Goal: Information Seeking & Learning: Learn about a topic

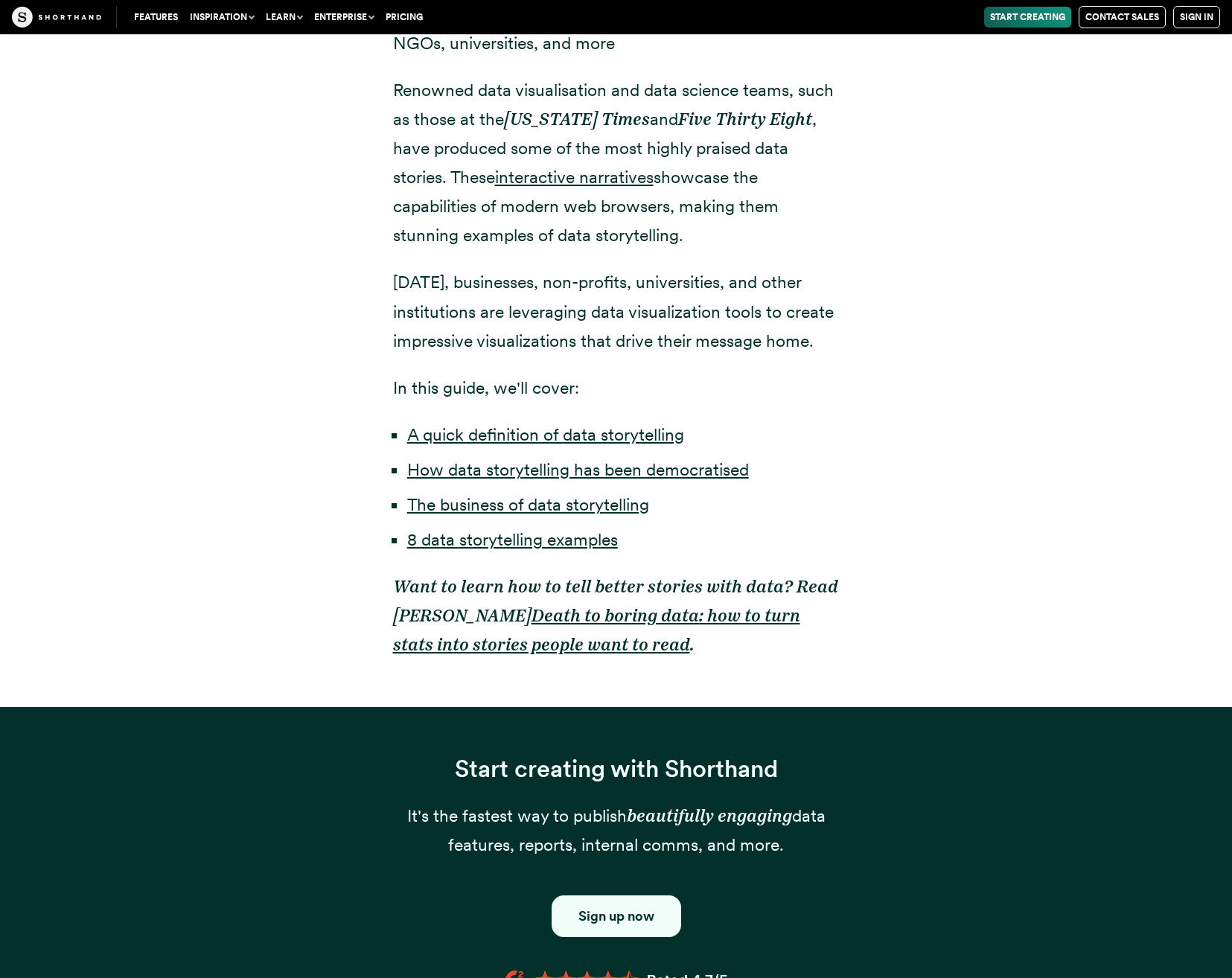
scroll to position [1340, 0]
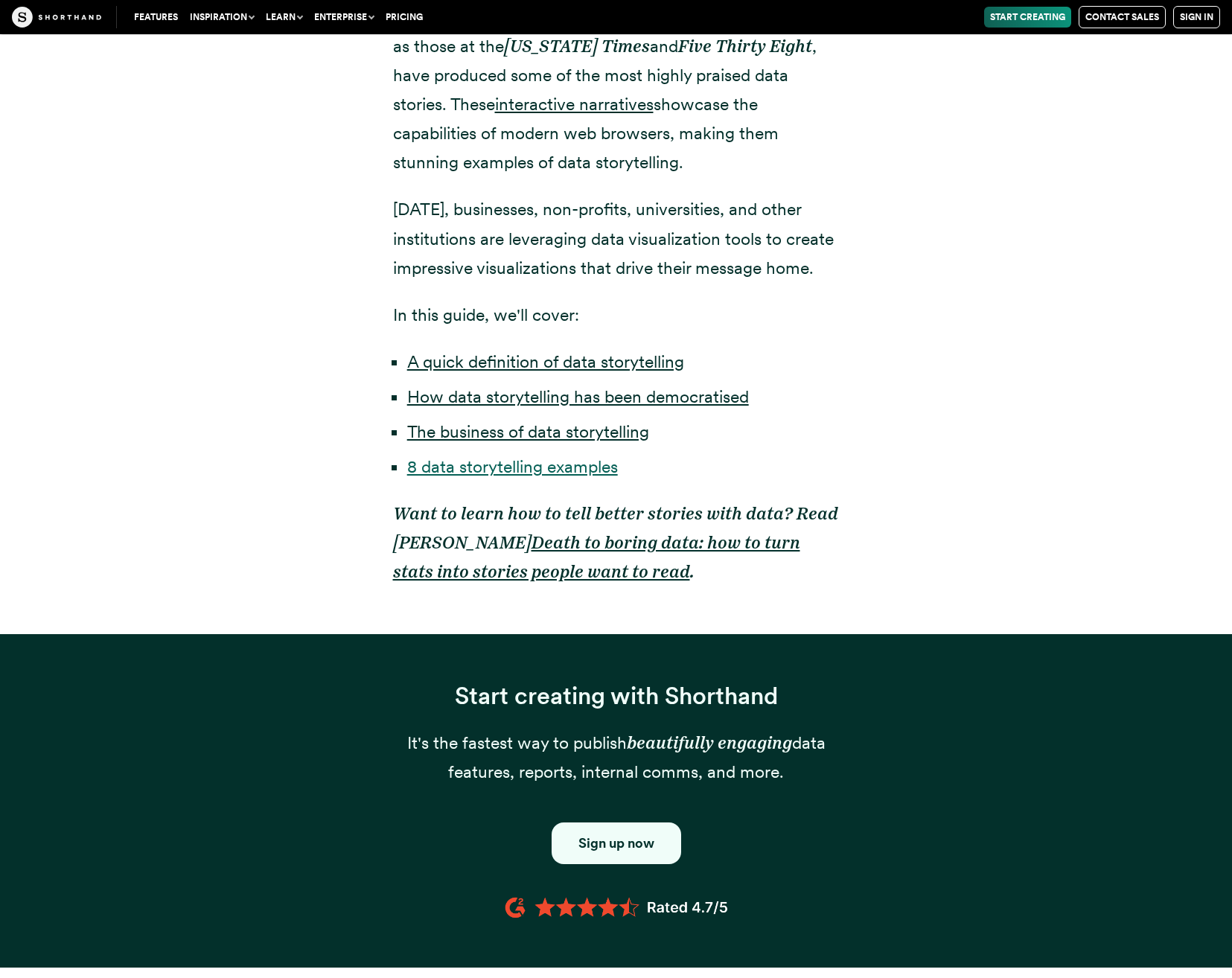
click at [481, 461] on link "8 data storytelling examples" at bounding box center [513, 467] width 211 height 21
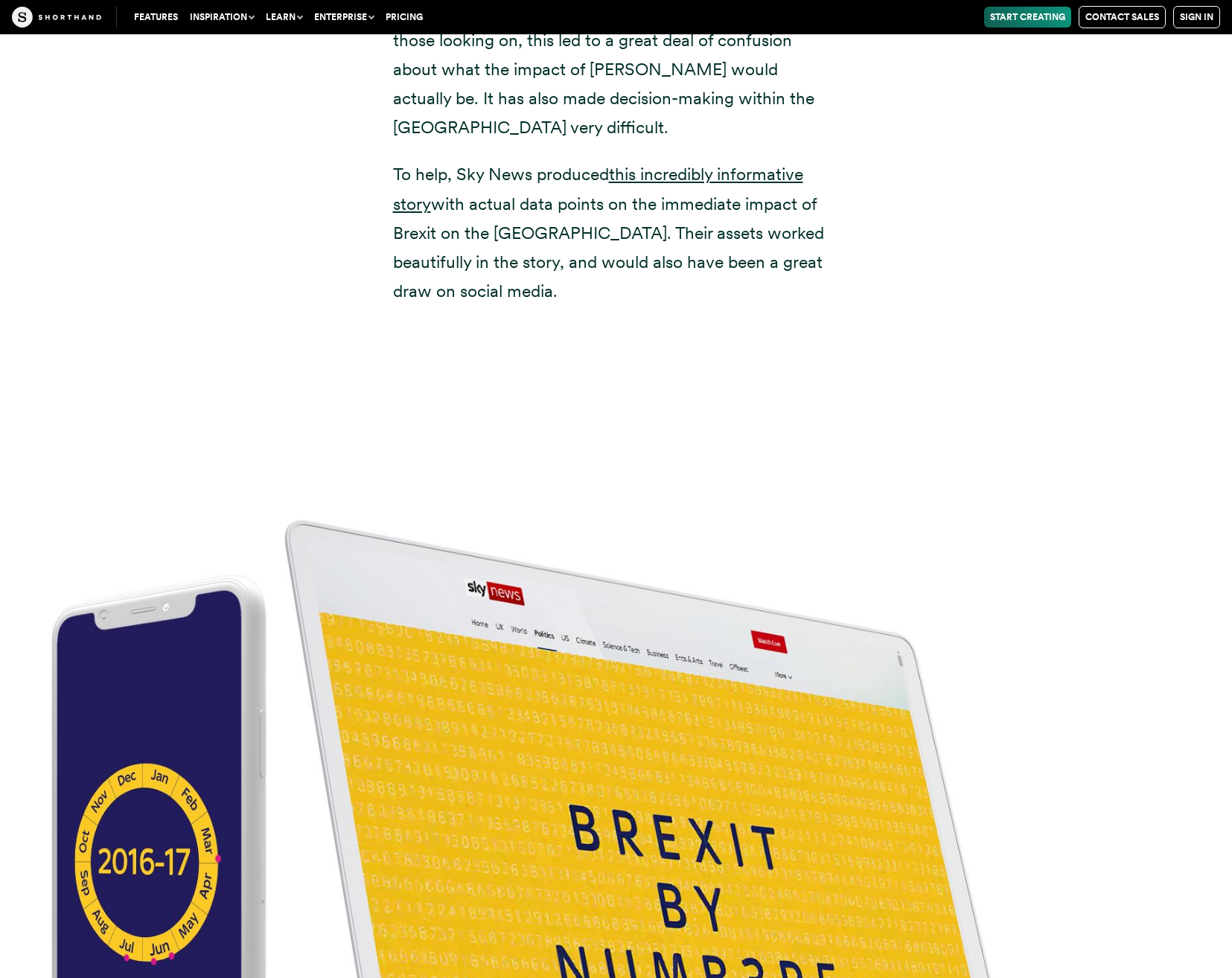
scroll to position [6023, 0]
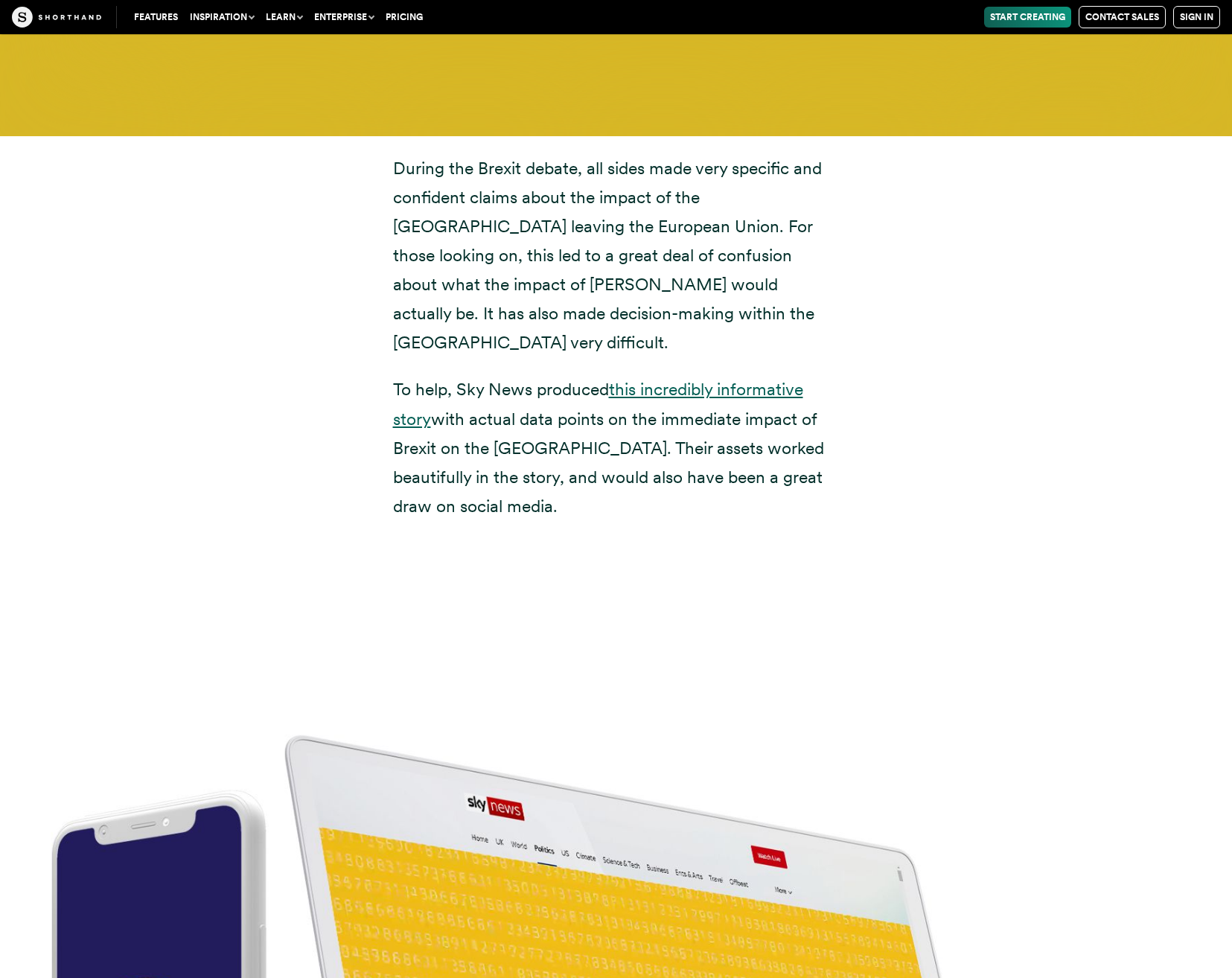
click at [757, 379] on link "this incredibly informative story" at bounding box center [598, 404] width 410 height 50
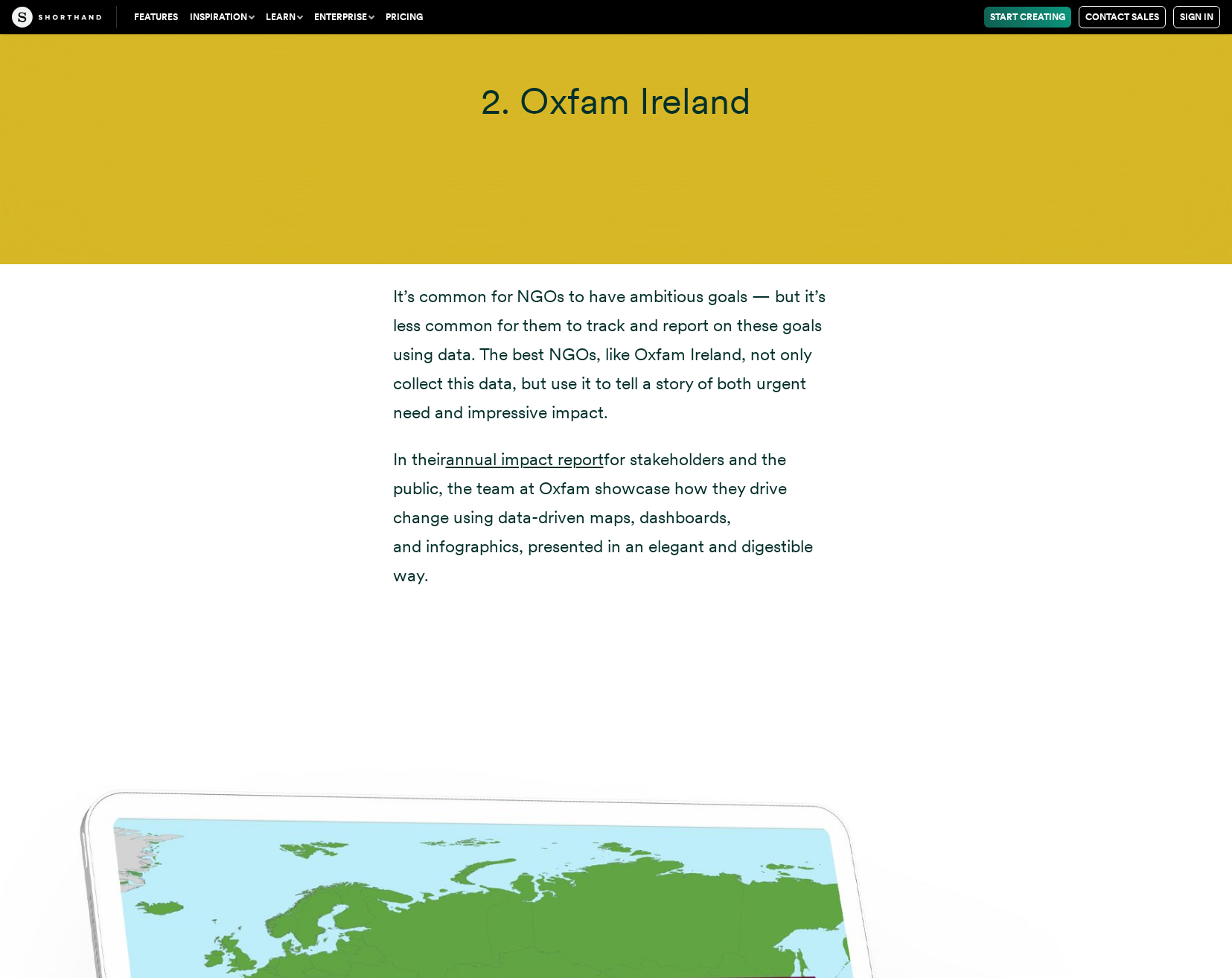
scroll to position [8777, 0]
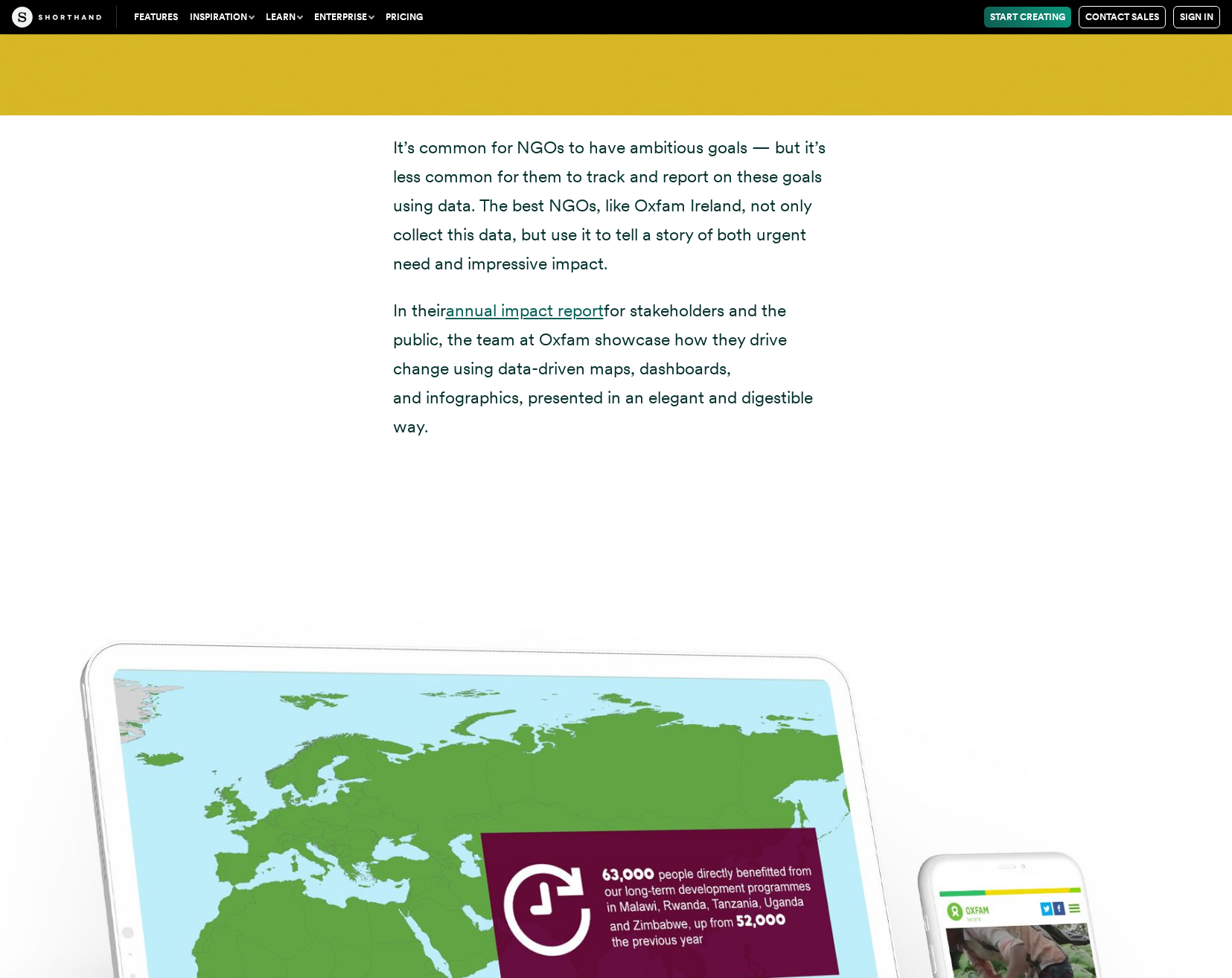
click at [530, 300] on link "annual impact report" at bounding box center [525, 310] width 158 height 21
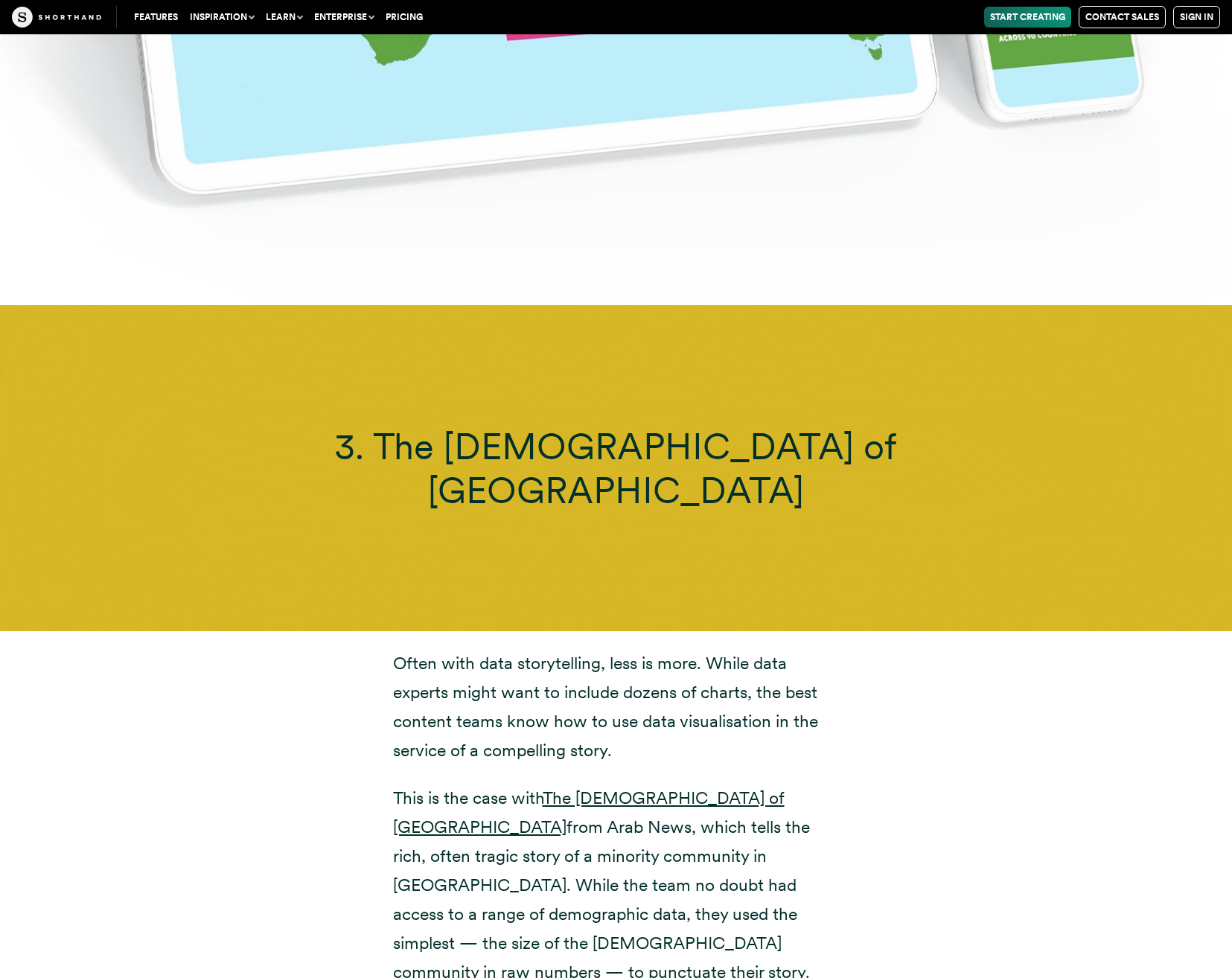
scroll to position [11307, 0]
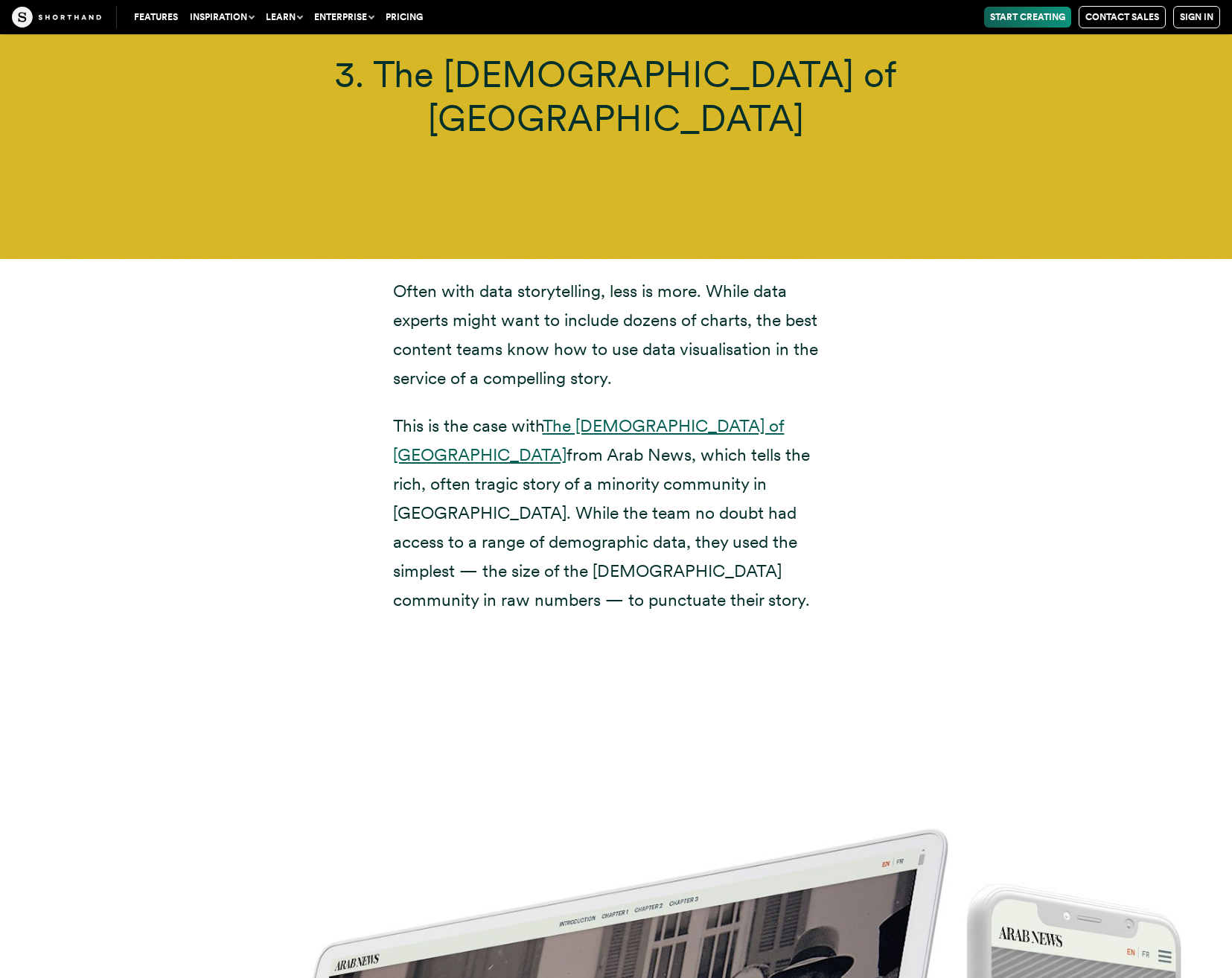
click at [616, 416] on link "The [DEMOGRAPHIC_DATA] of [GEOGRAPHIC_DATA]" at bounding box center [589, 441] width 392 height 50
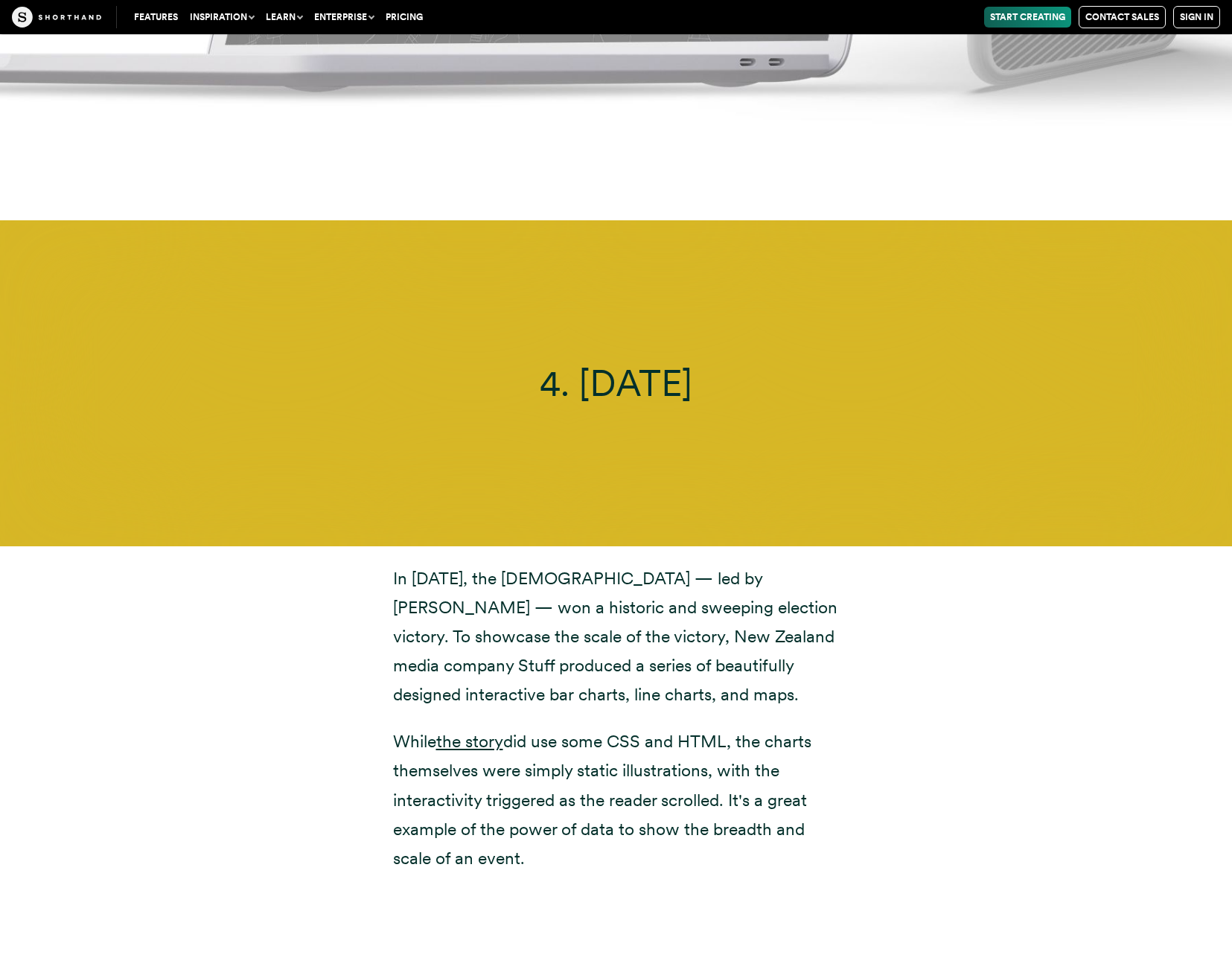
scroll to position [13986, 0]
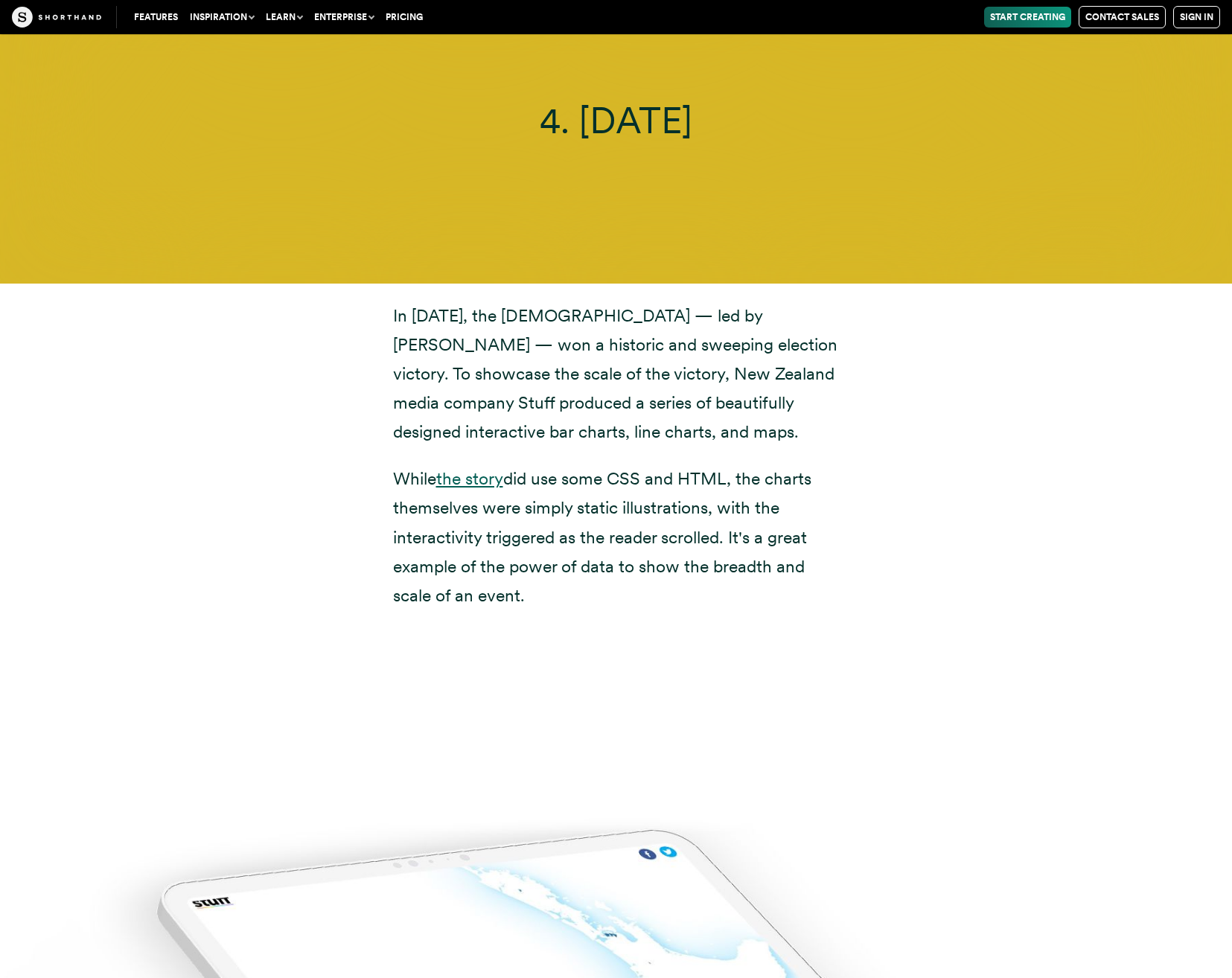
click at [478, 469] on link "the story" at bounding box center [470, 479] width 67 height 21
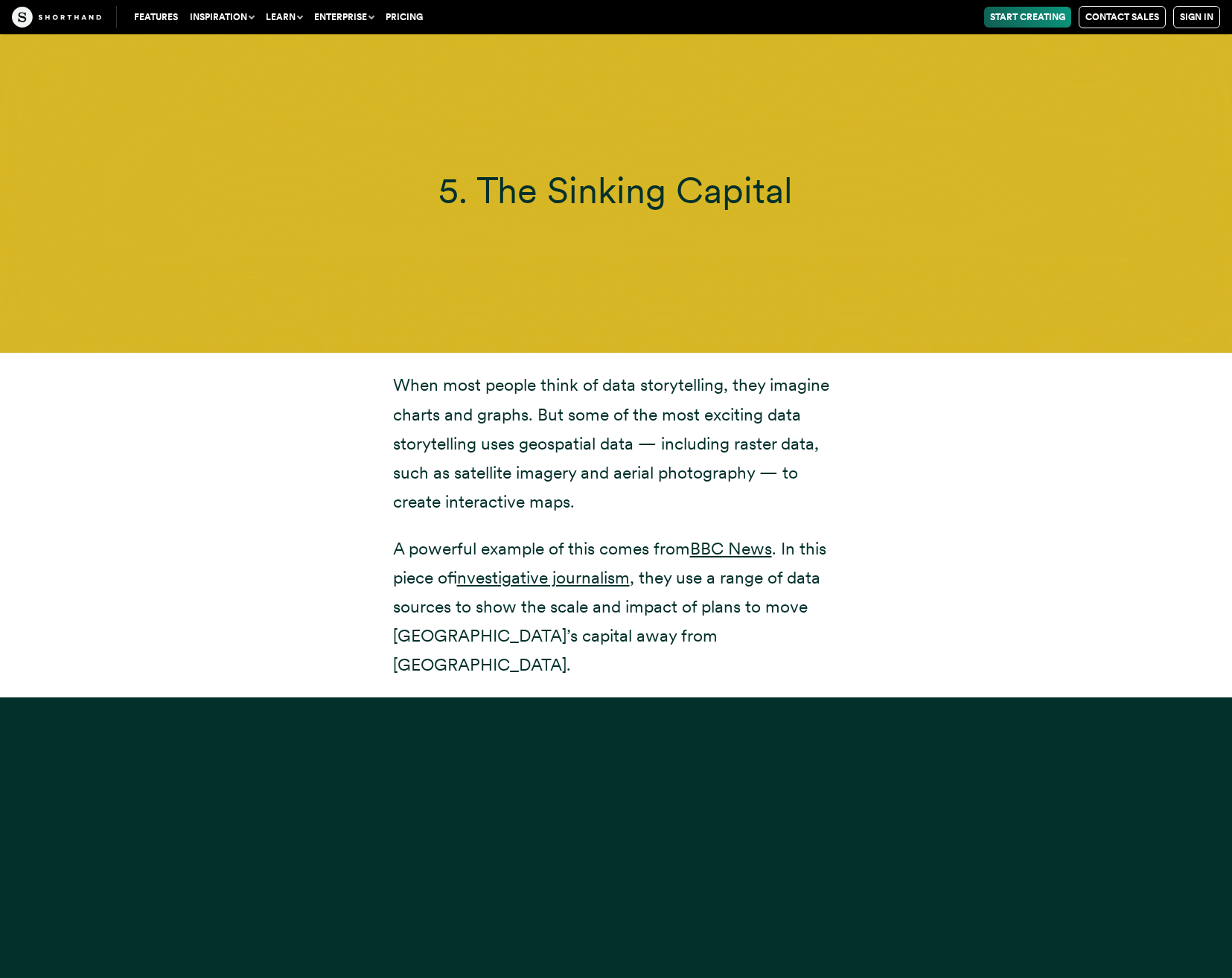
scroll to position [16963, 0]
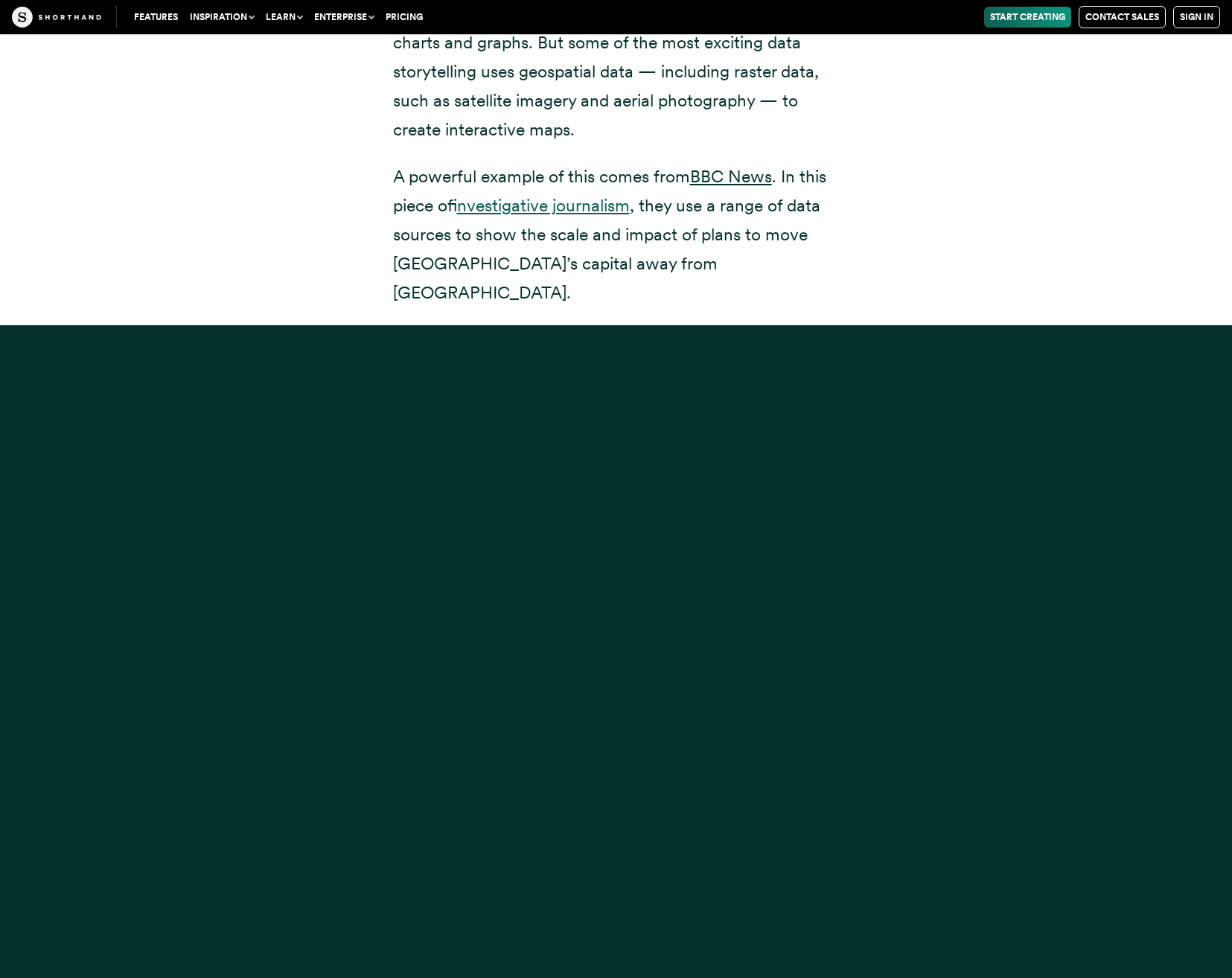
click at [570, 195] on link "investigative journalism" at bounding box center [543, 205] width 173 height 21
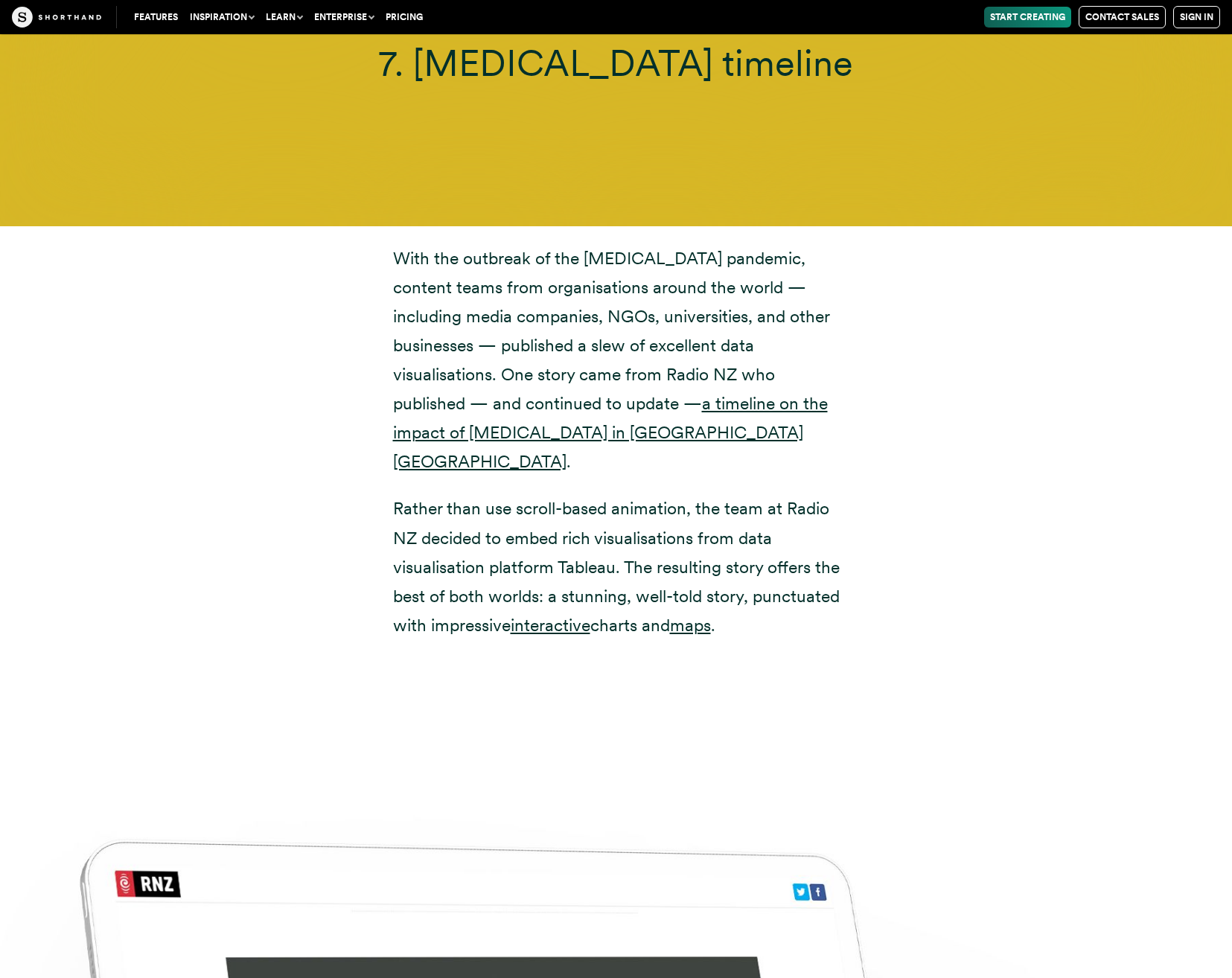
scroll to position [20982, 0]
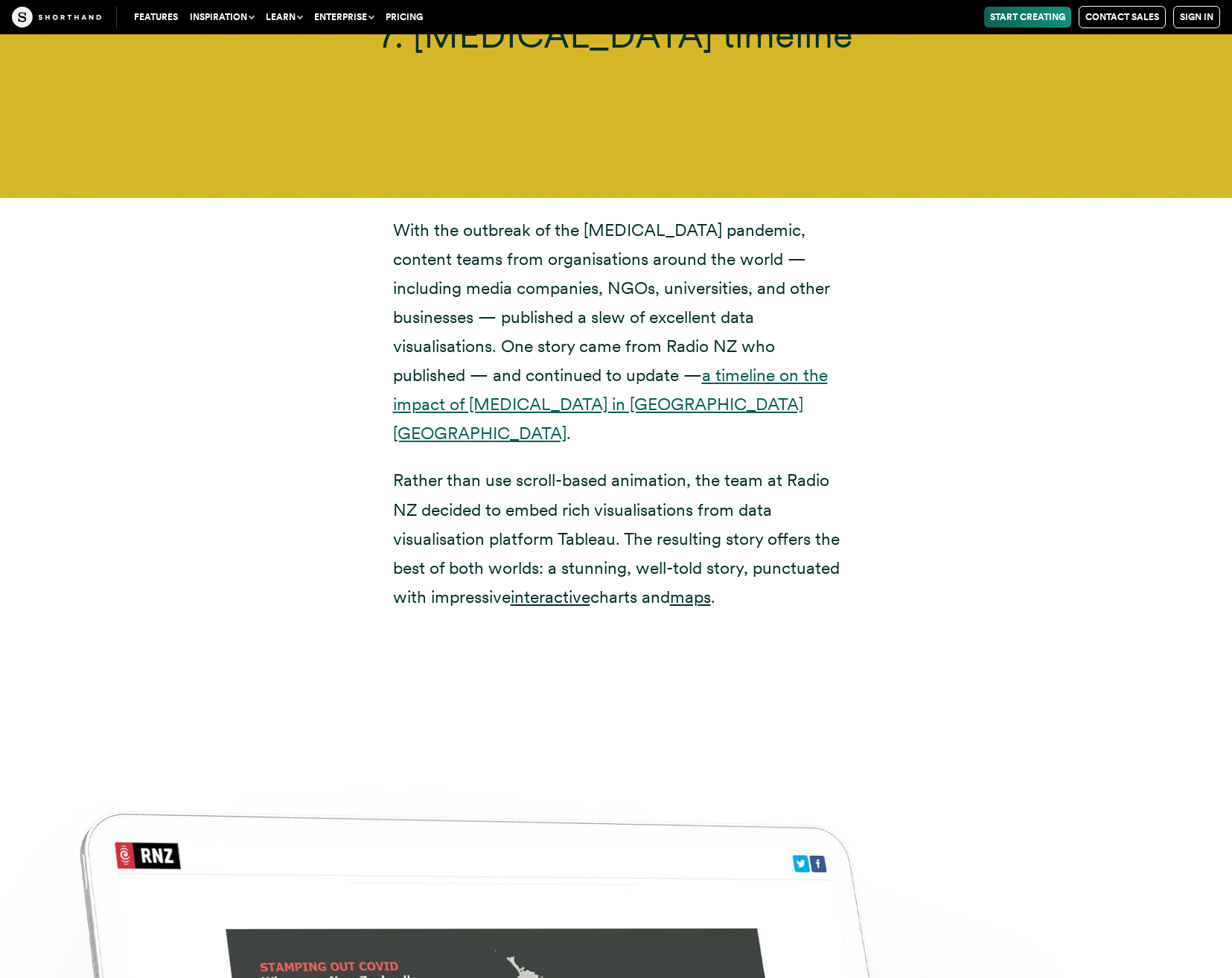
click at [766, 365] on link "a timeline on the impact of [MEDICAL_DATA] in [GEOGRAPHIC_DATA] [GEOGRAPHIC_DAT…" at bounding box center [610, 404] width 435 height 79
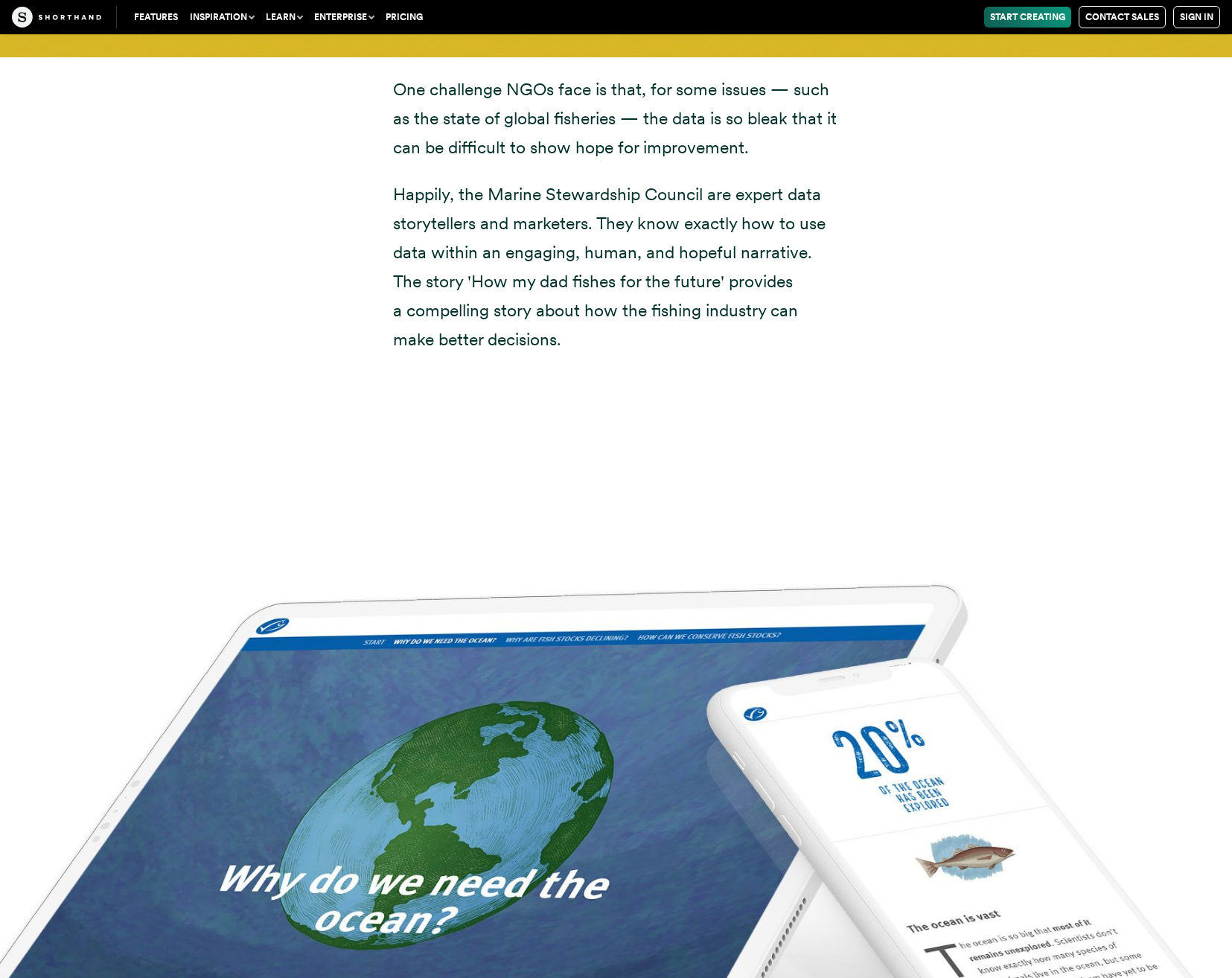
scroll to position [23512, 0]
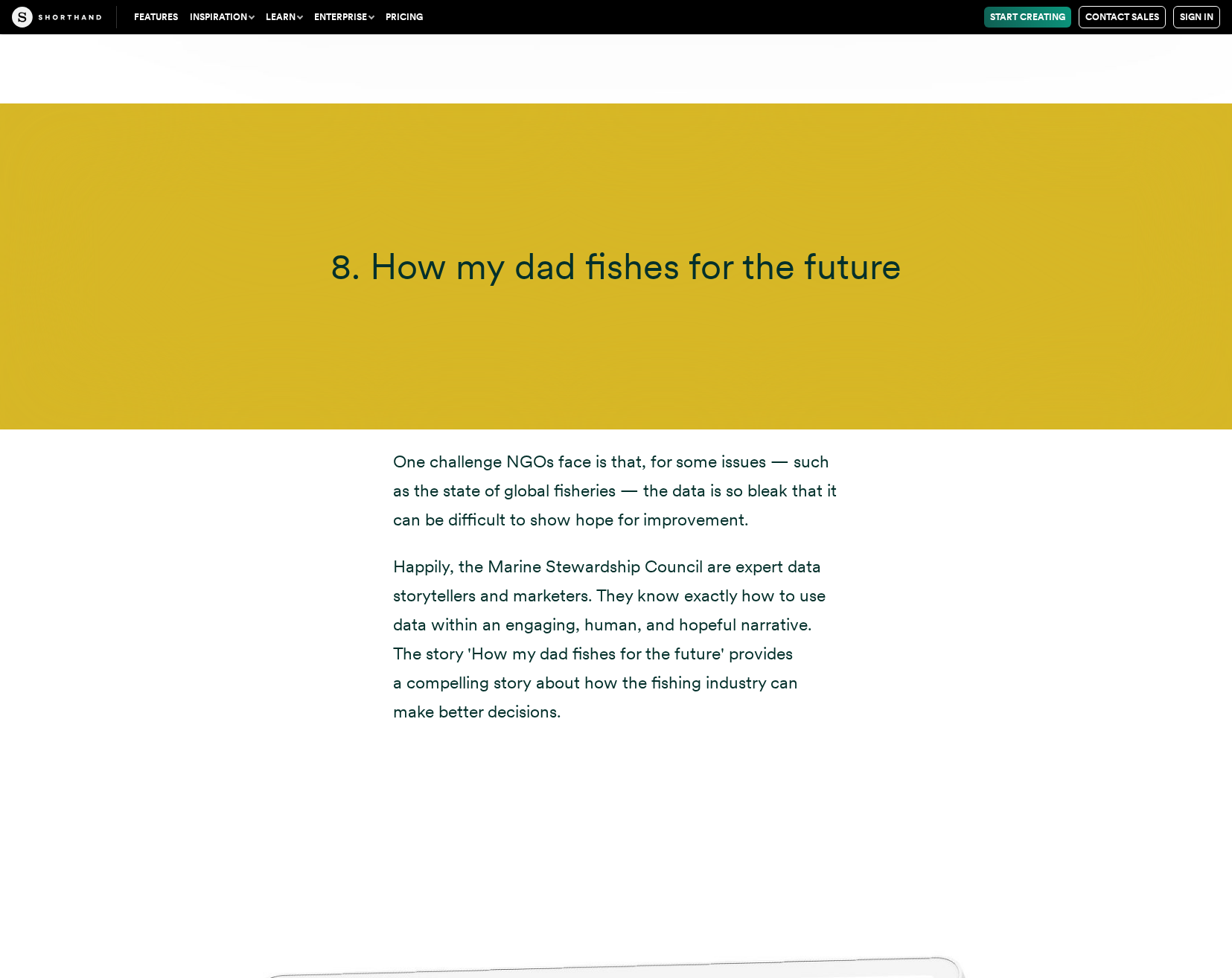
click at [589, 552] on p "Happily, the Marine Stewardship Council are expert data storytellers and market…" at bounding box center [616, 639] width 447 height 175
drag, startPoint x: 739, startPoint y: 349, endPoint x: 724, endPoint y: 373, distance: 28.3
click at [726, 448] on p "One challenge NGOs face is that, for some issues — such as the state of global …" at bounding box center [616, 490] width 447 height 87
drag, startPoint x: 724, startPoint y: 373, endPoint x: 517, endPoint y: 518, distance: 252.7
click at [518, 552] on p "Happily, the Marine Stewardship Council are expert data storytellers and market…" at bounding box center [616, 639] width 447 height 175
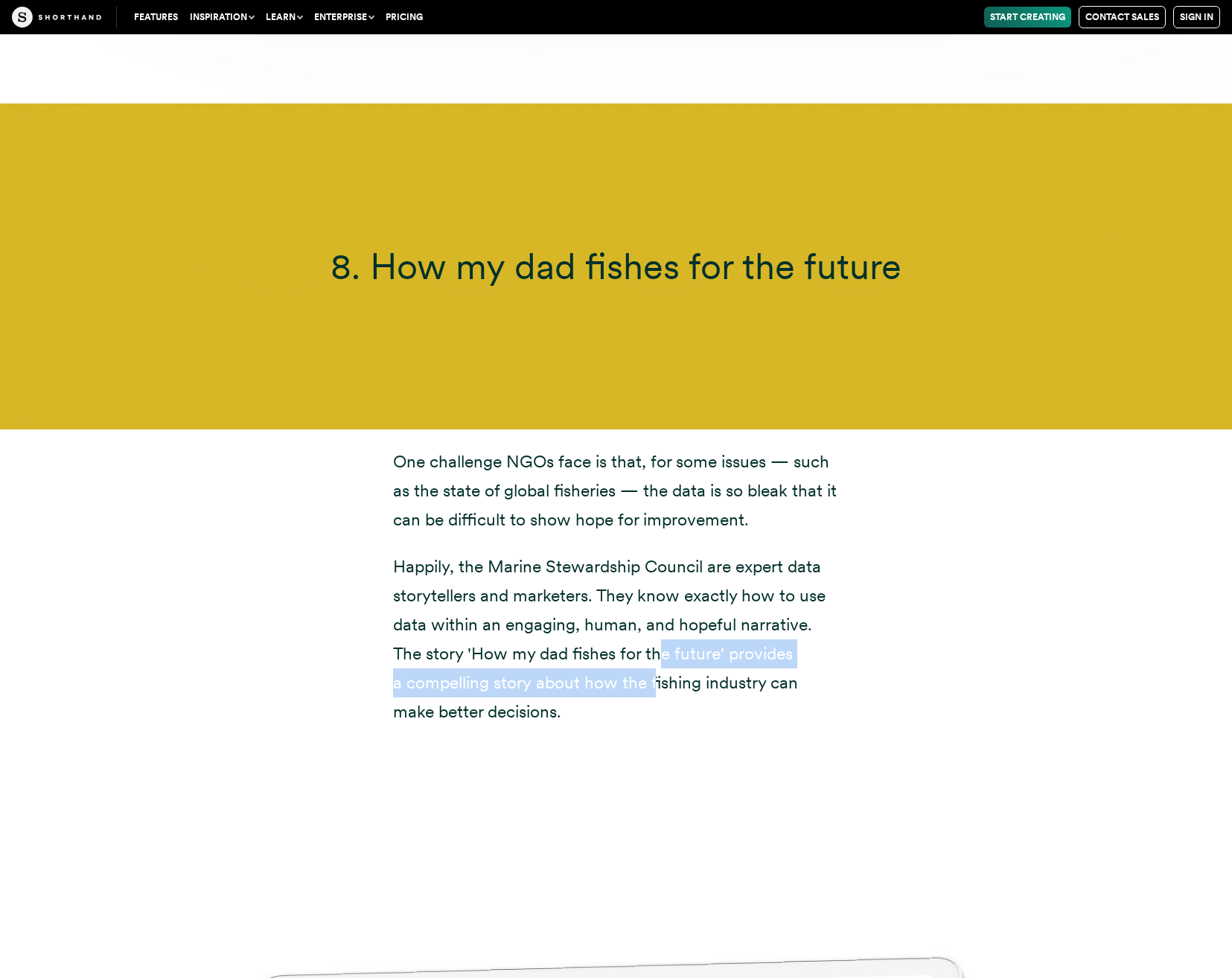
drag, startPoint x: 517, startPoint y: 518, endPoint x: 629, endPoint y: 573, distance: 124.8
click at [634, 571] on p "Happily, the Marine Stewardship Council are expert data storytellers and market…" at bounding box center [616, 639] width 447 height 175
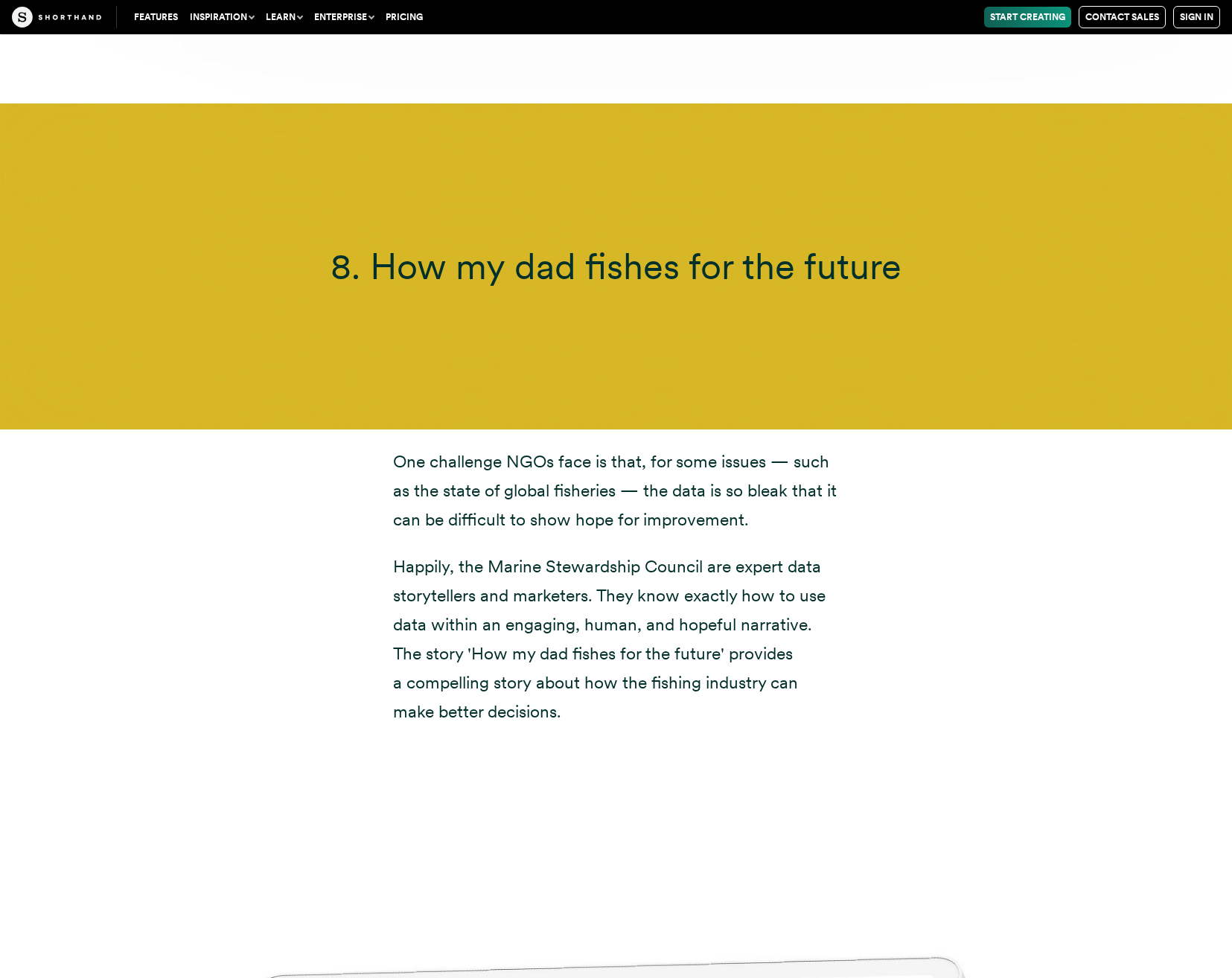
drag, startPoint x: 629, startPoint y: 573, endPoint x: 527, endPoint y: 594, distance: 104.1
click at [527, 594] on p "Happily, the Marine Stewardship Council are expert data storytellers and market…" at bounding box center [616, 639] width 447 height 175
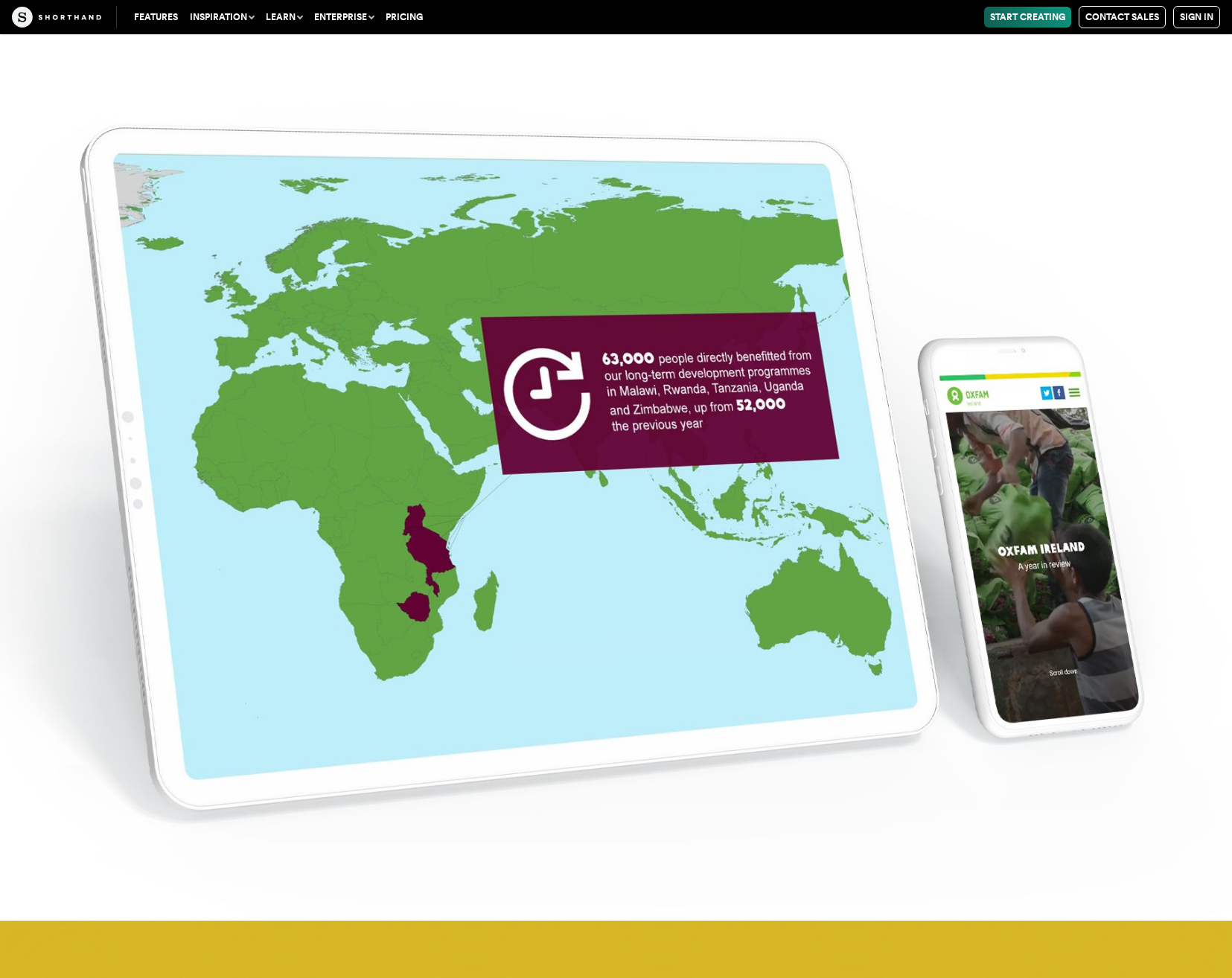
scroll to position [1340, 0]
